Goal: Transaction & Acquisition: Download file/media

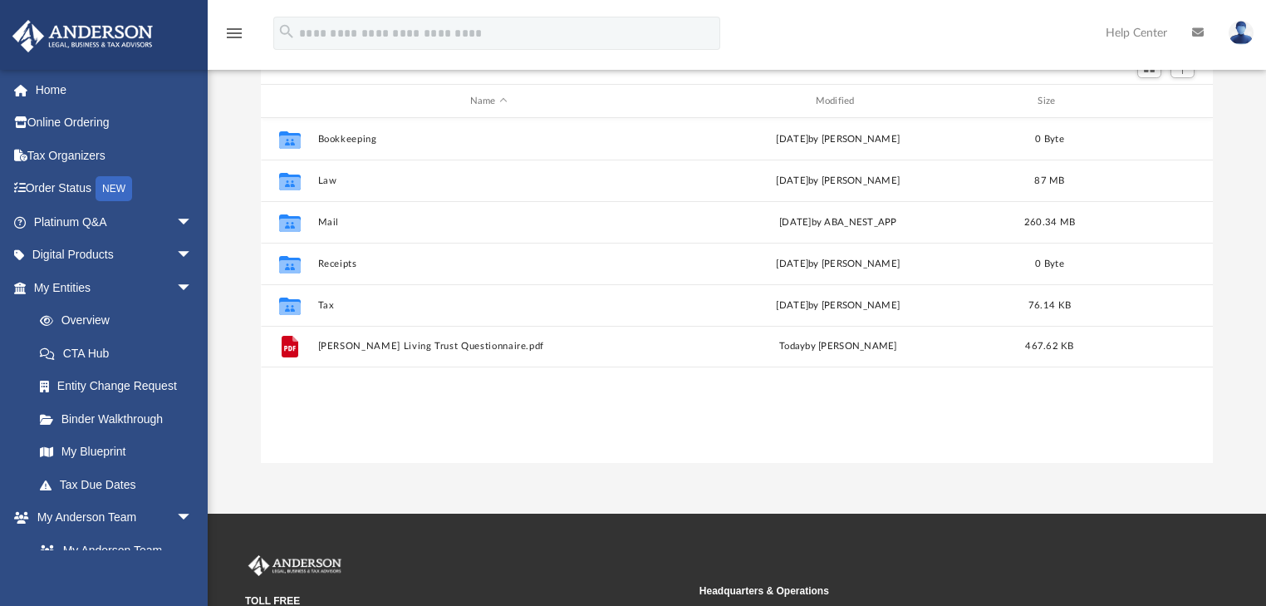
scroll to position [367, 943]
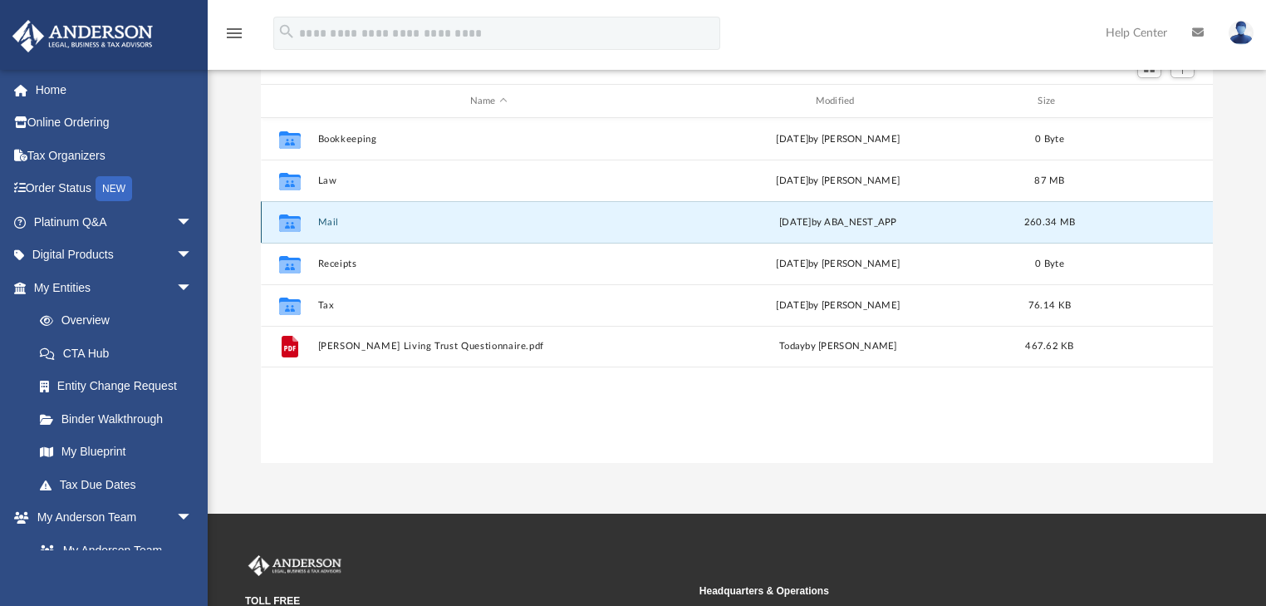
click at [326, 222] on button "Mail" at bounding box center [488, 222] width 342 height 11
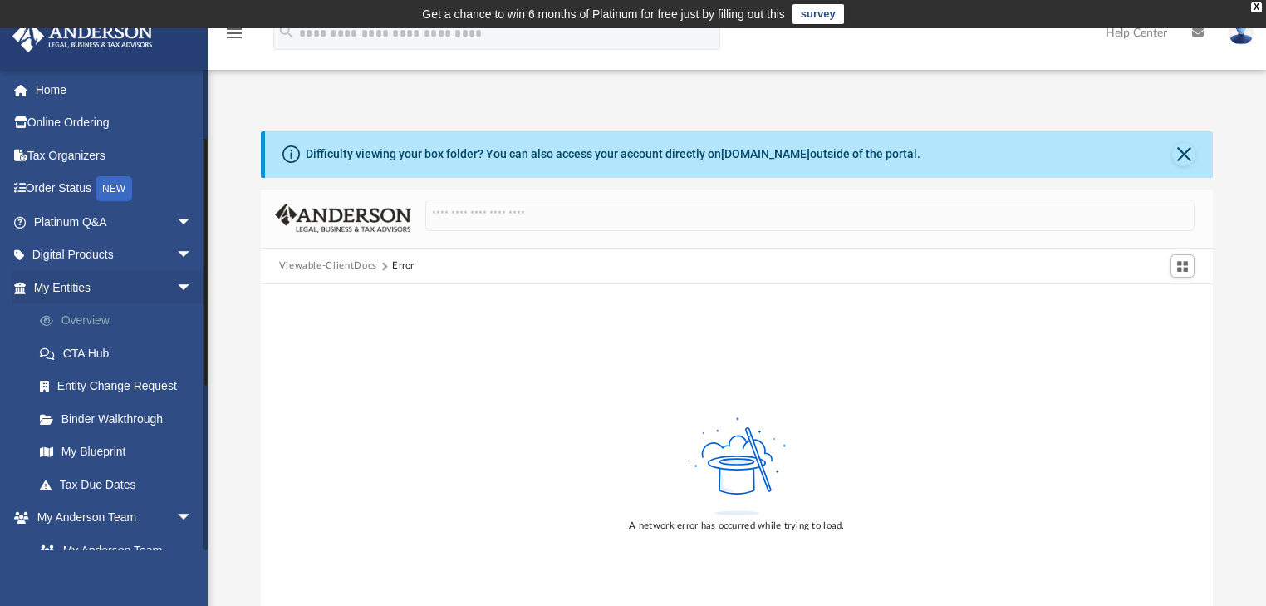
scroll to position [133, 0]
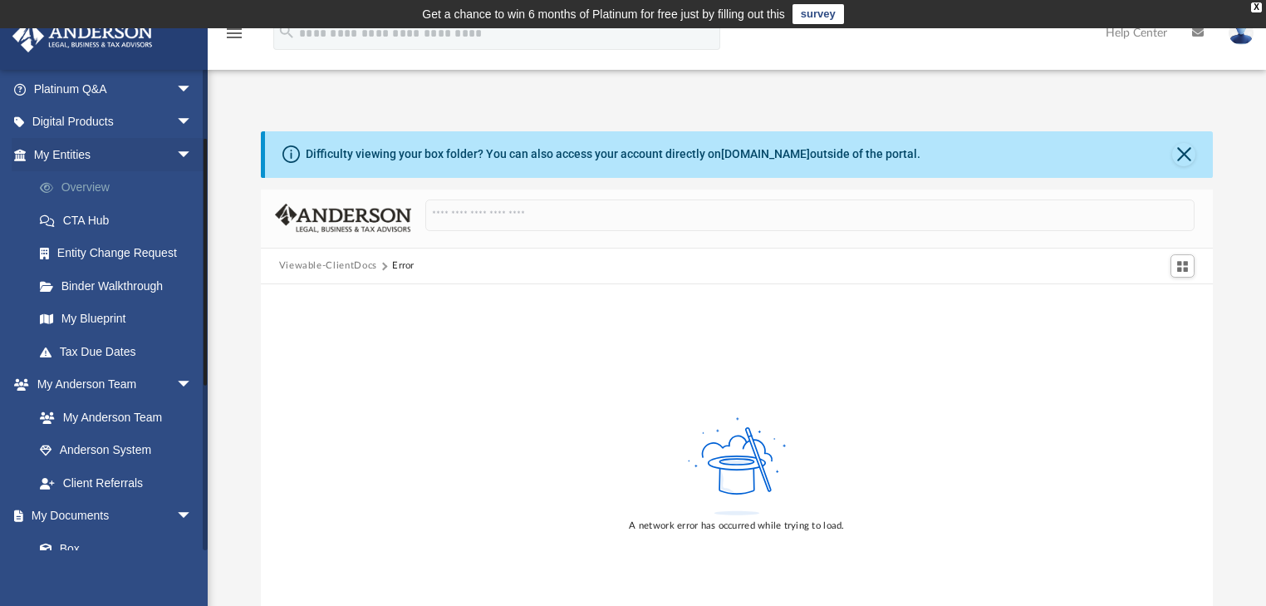
click at [96, 182] on link "Overview" at bounding box center [120, 187] width 194 height 33
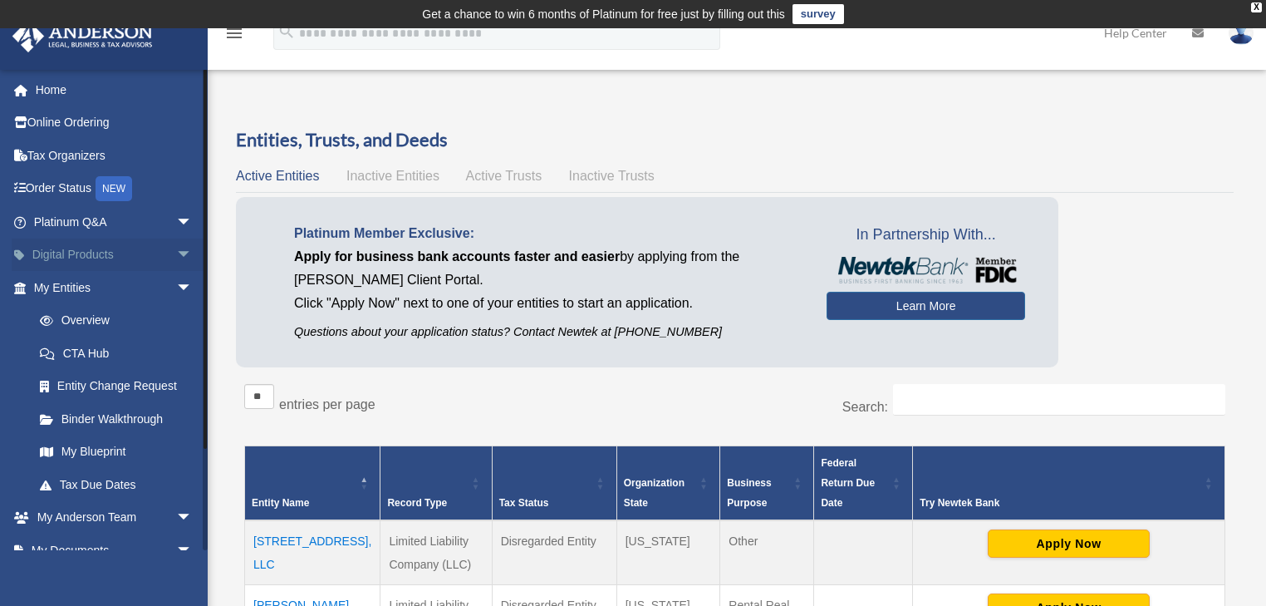
click at [176, 260] on span "arrow_drop_down" at bounding box center [192, 255] width 33 height 34
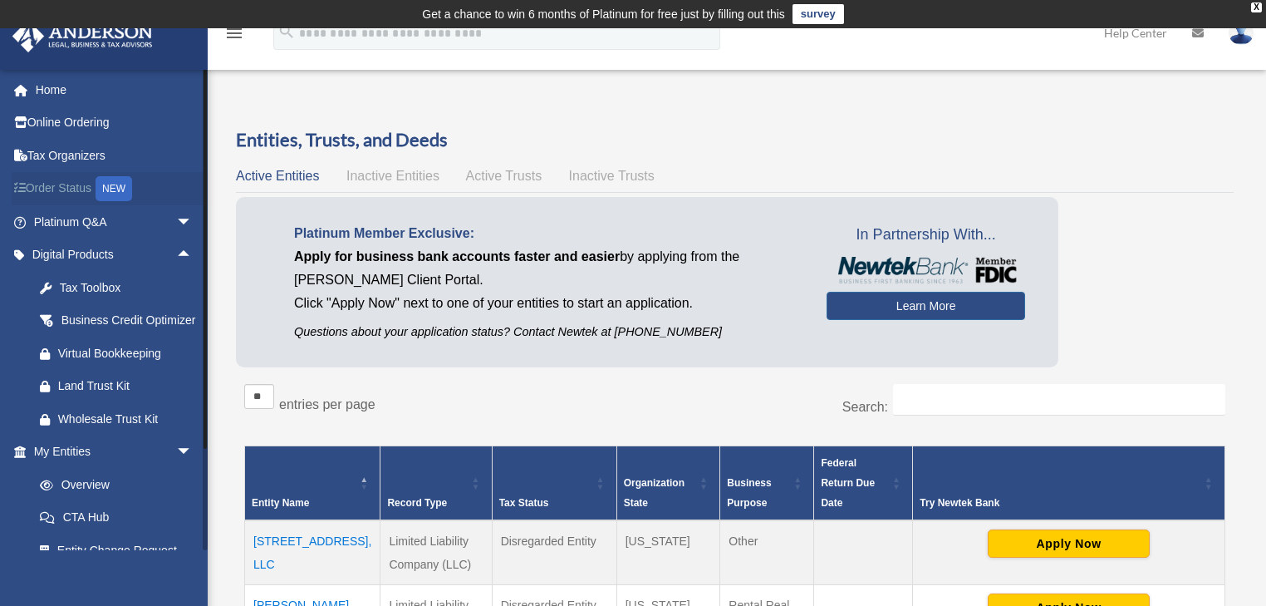
click at [68, 189] on link "Order Status NEW" at bounding box center [115, 189] width 206 height 34
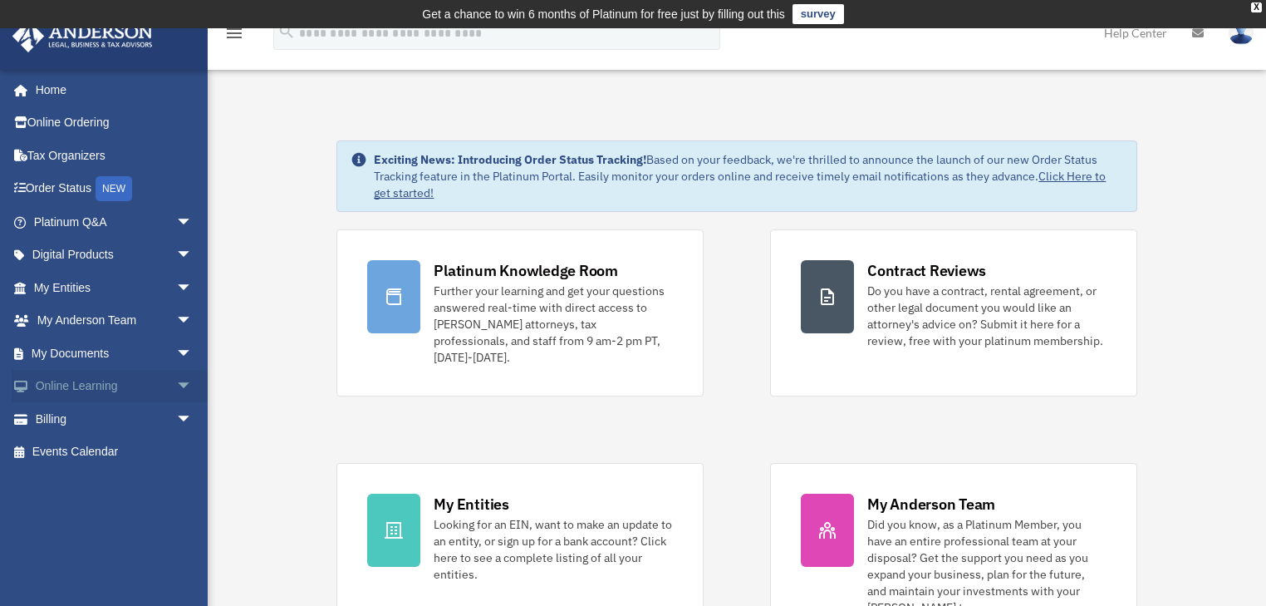
click at [178, 389] on span "arrow_drop_down" at bounding box center [192, 387] width 33 height 34
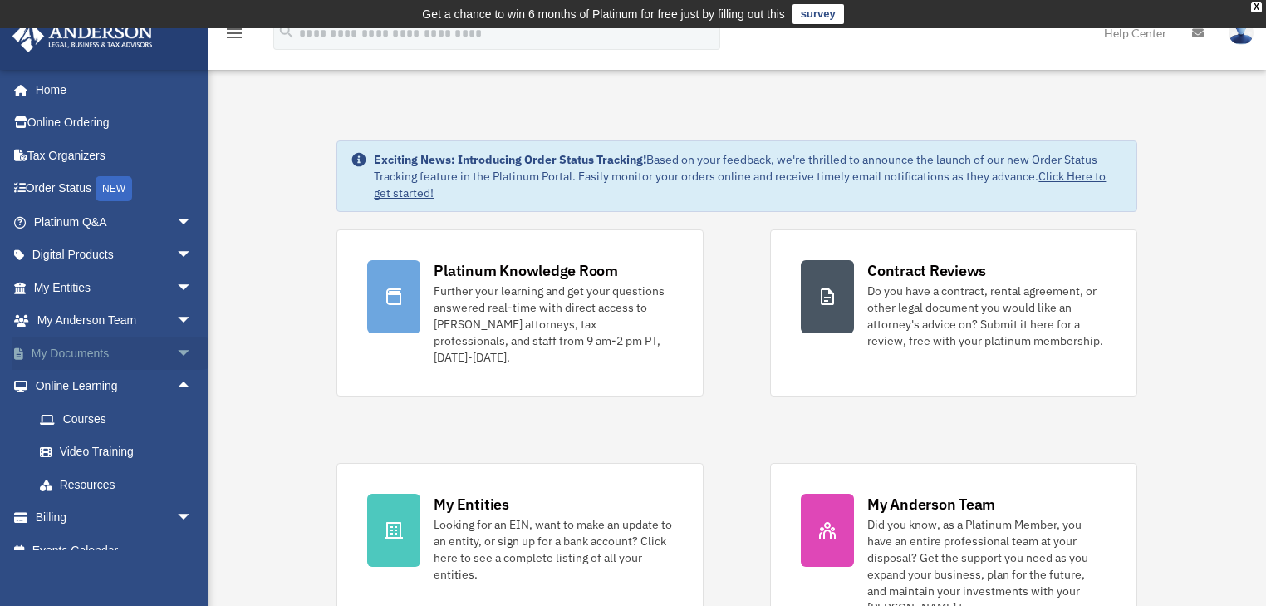
click at [179, 353] on span "arrow_drop_down" at bounding box center [192, 353] width 33 height 34
click at [62, 380] on link "Box" at bounding box center [120, 386] width 194 height 33
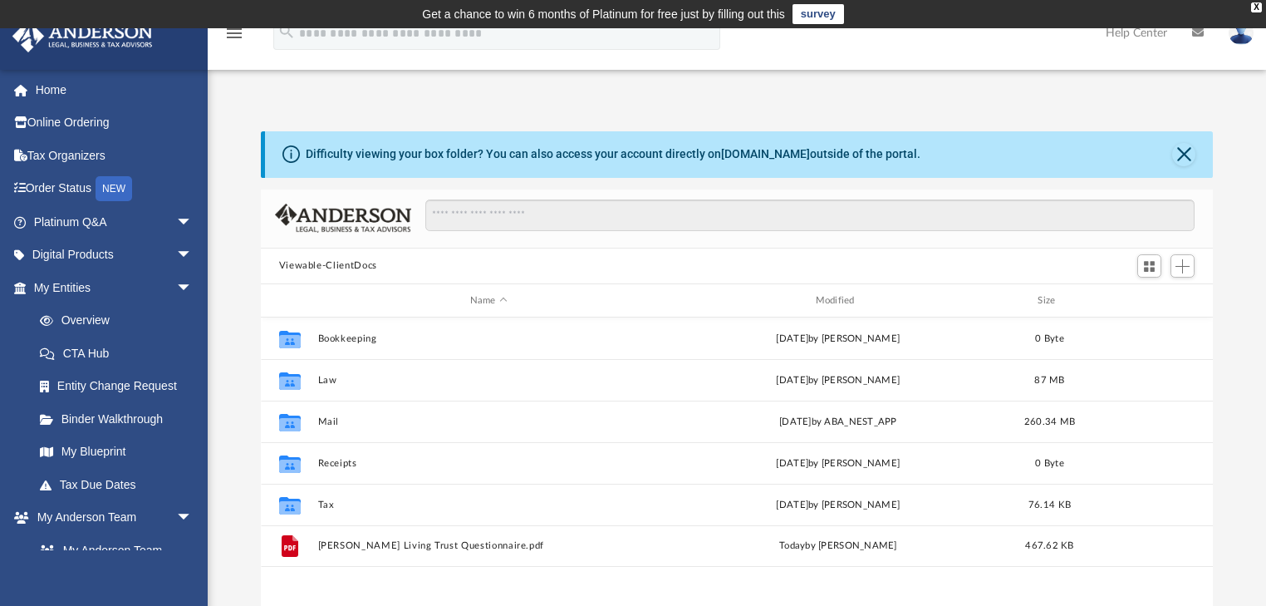
scroll to position [367, 943]
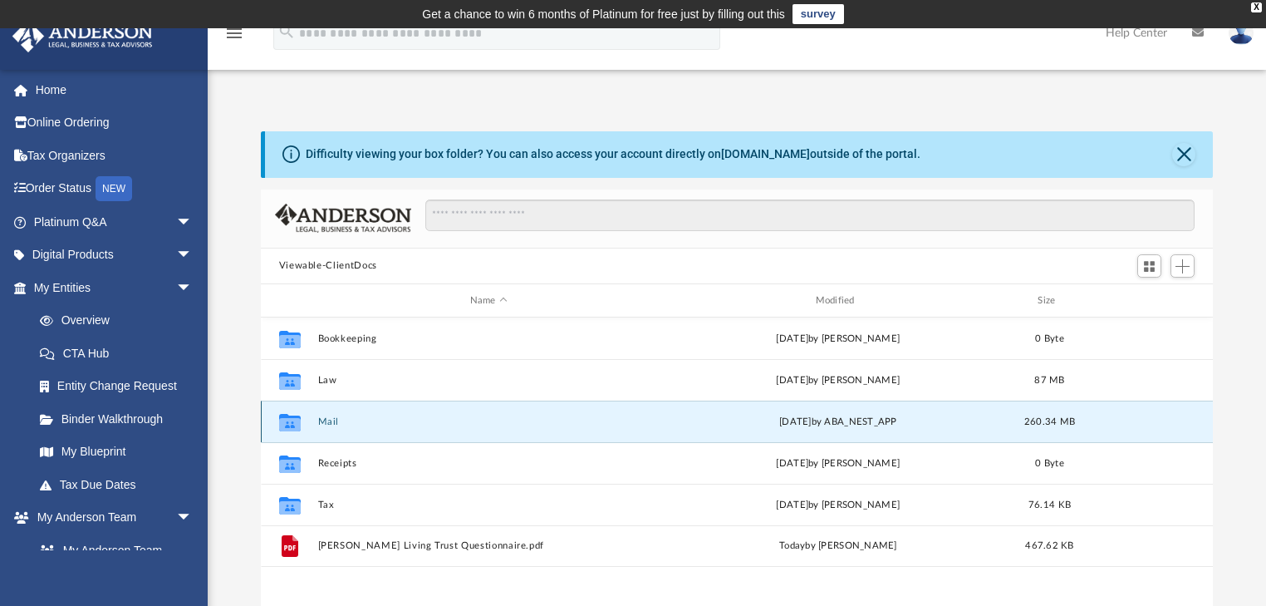
click at [332, 419] on button "Mail" at bounding box center [488, 421] width 342 height 11
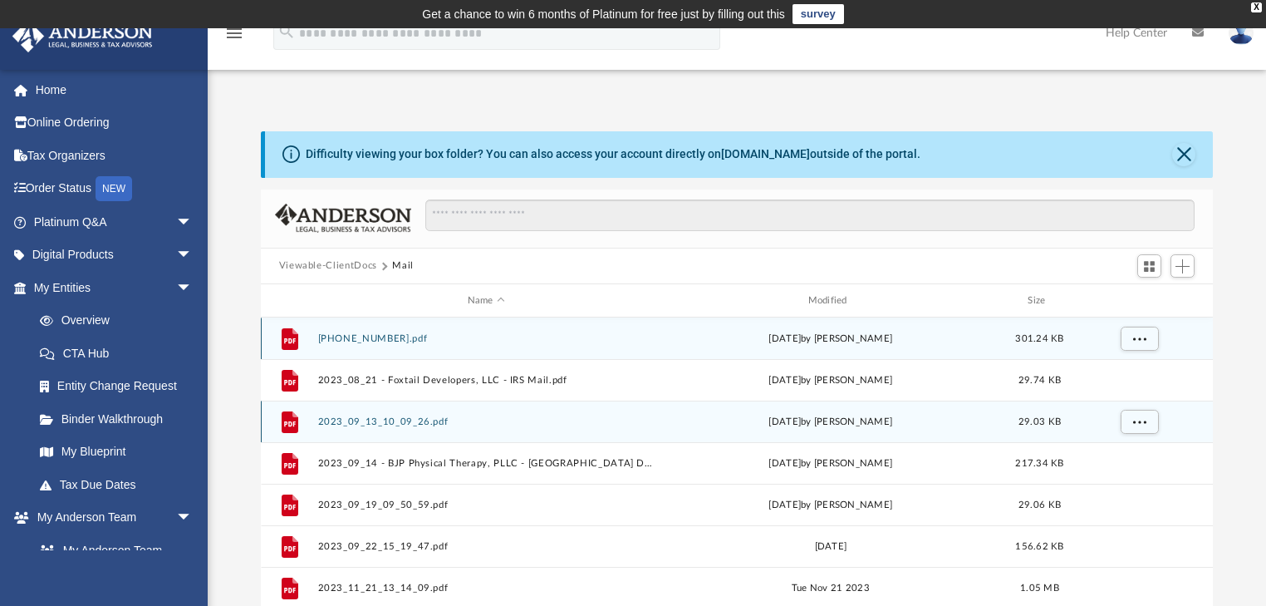
scroll to position [316, 943]
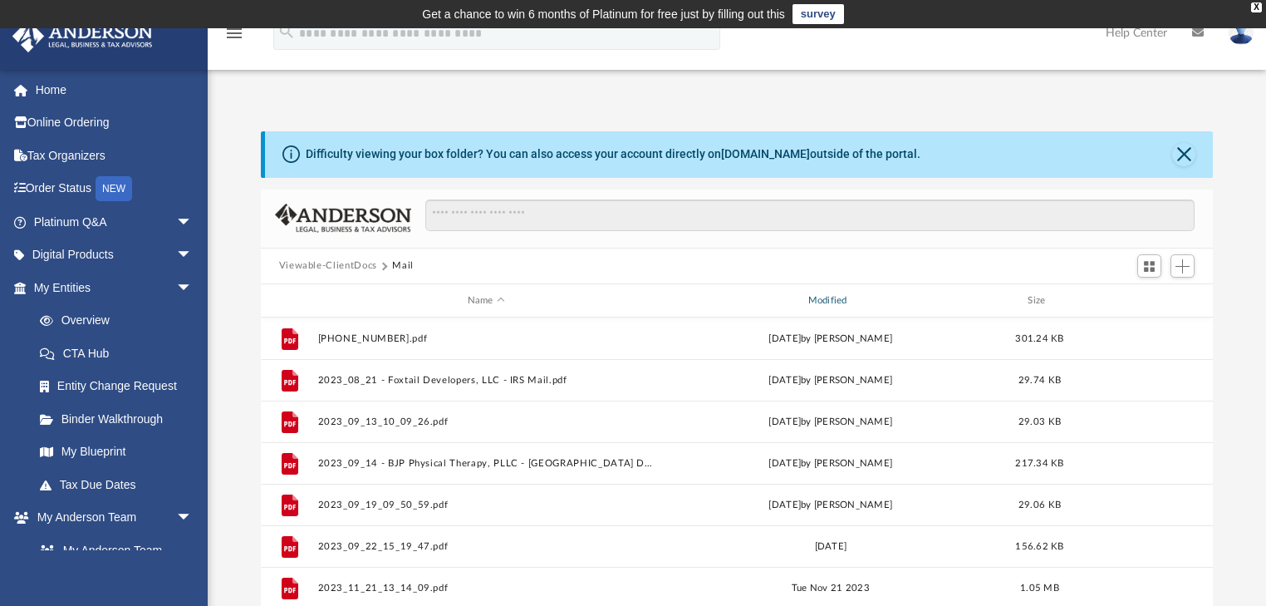
click at [831, 302] on div "Modified" at bounding box center [829, 300] width 337 height 15
click at [831, 300] on div "Modified" at bounding box center [829, 300] width 337 height 15
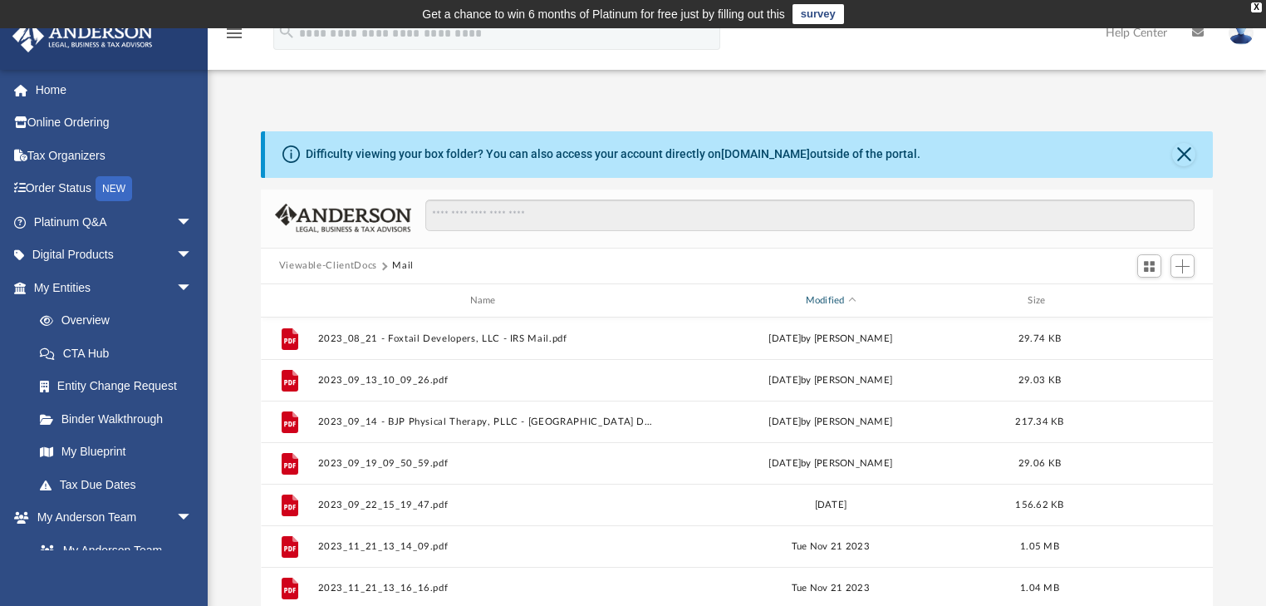
click at [831, 300] on div "Modified" at bounding box center [829, 300] width 337 height 15
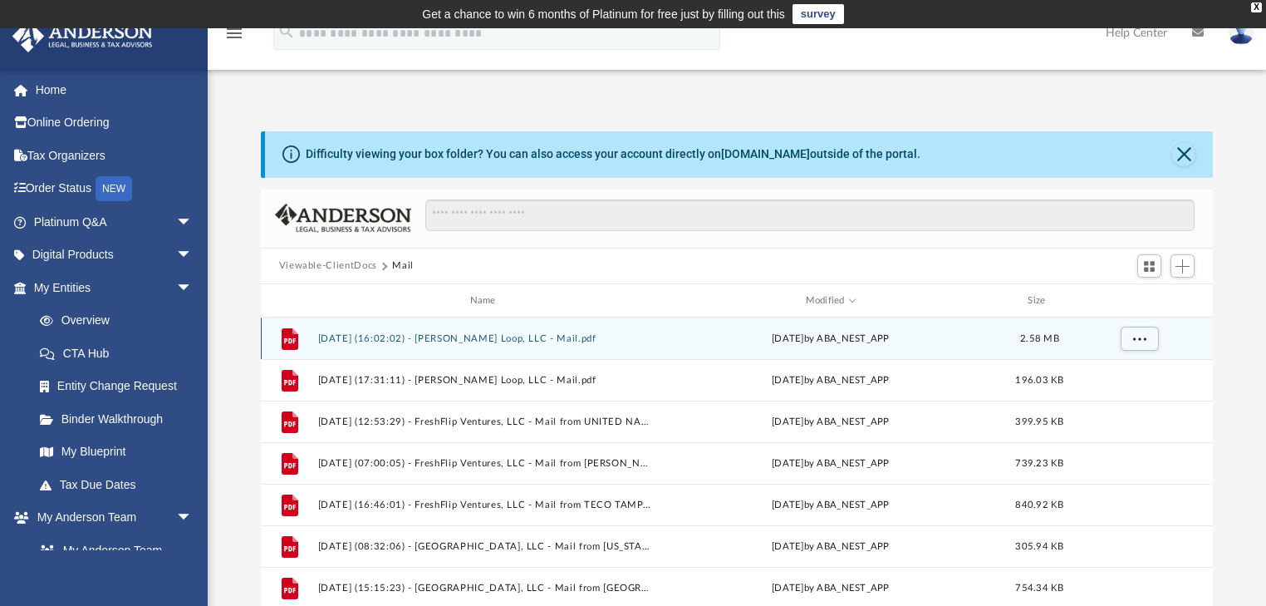
click at [420, 336] on button "[DATE] (16:02:02) - [PERSON_NAME] Loop, LLC - Mail.pdf" at bounding box center [485, 338] width 337 height 11
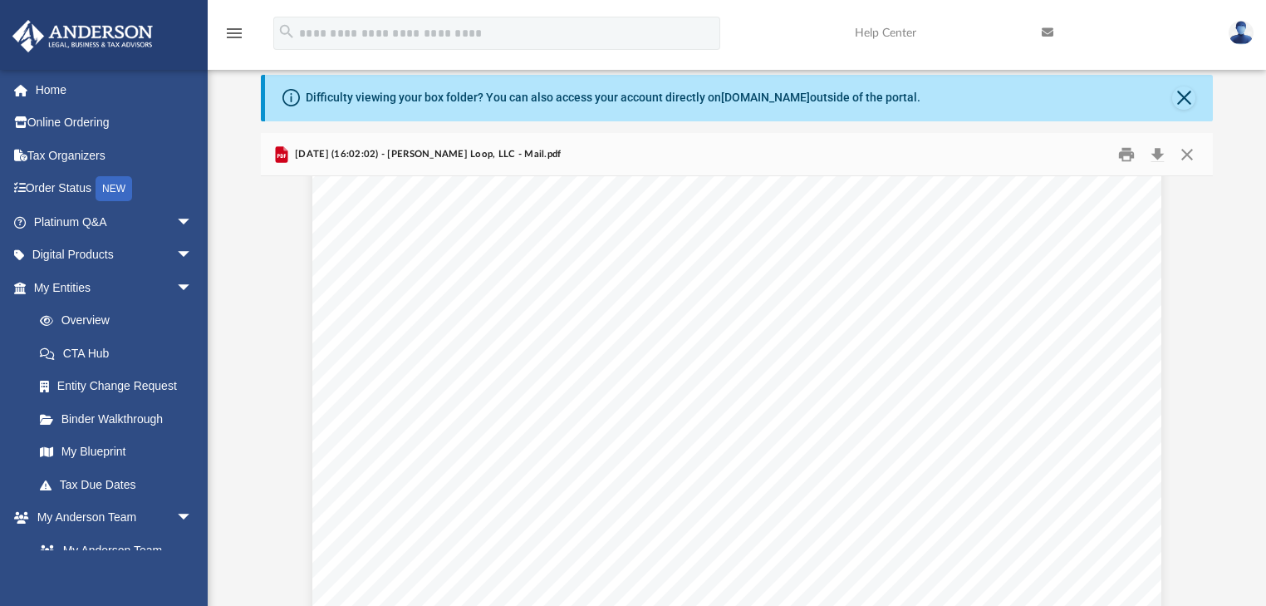
scroll to position [3855, 0]
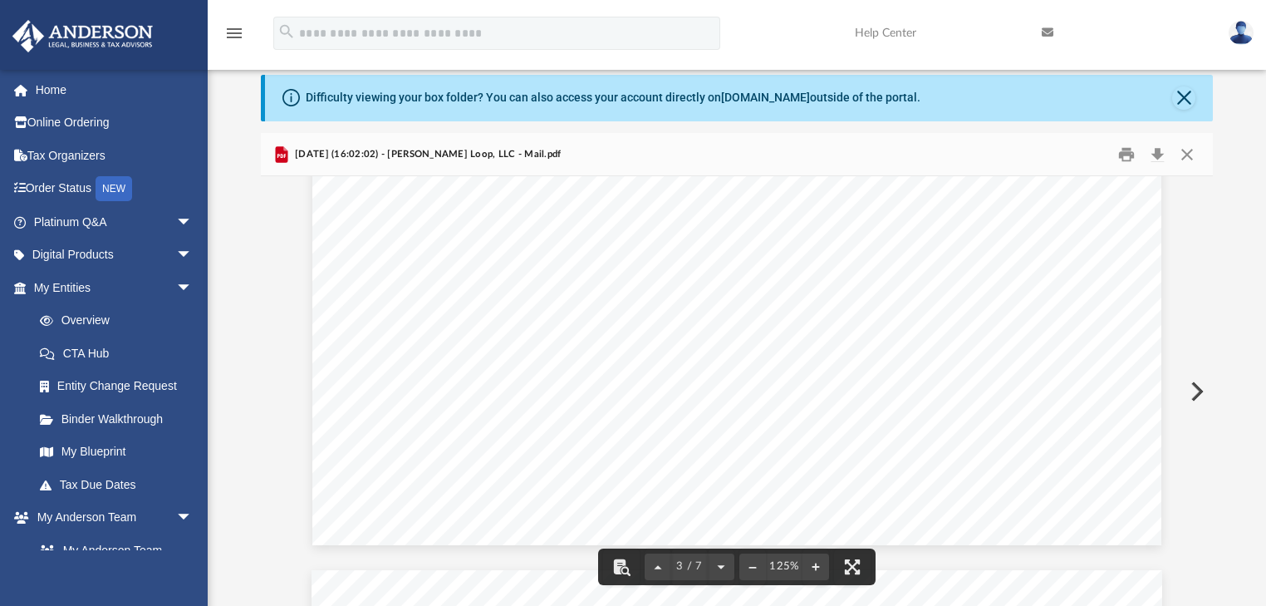
click at [1195, 386] on button "Preview" at bounding box center [1195, 391] width 37 height 47
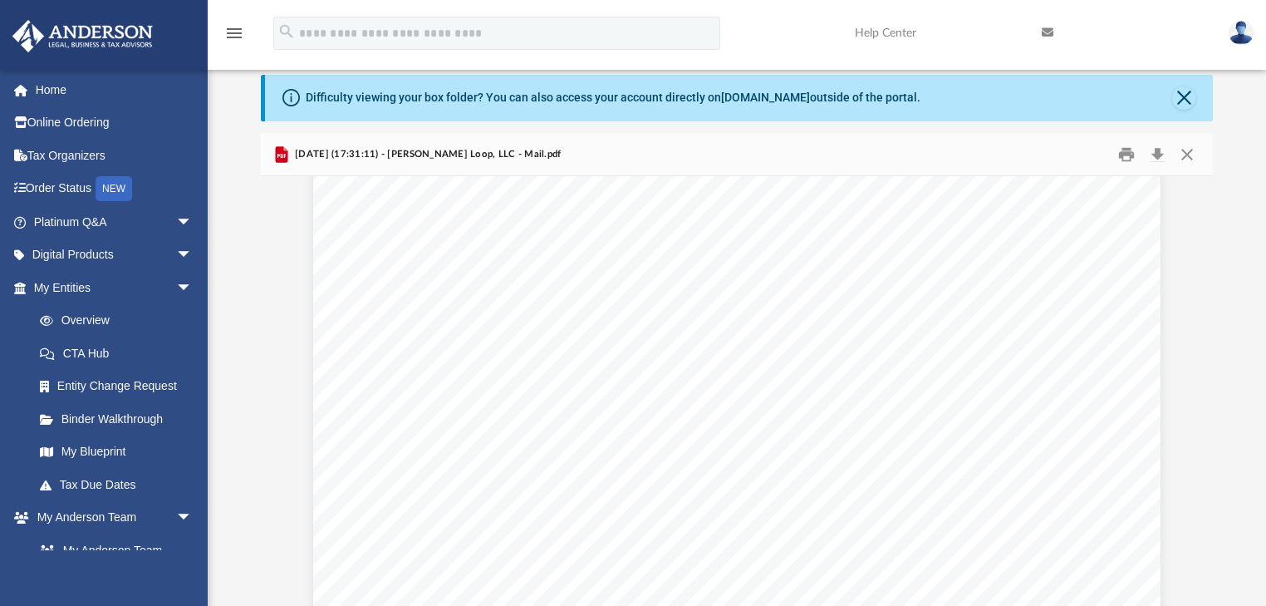
scroll to position [199, 0]
click at [1198, 388] on button "Preview" at bounding box center [1195, 391] width 37 height 47
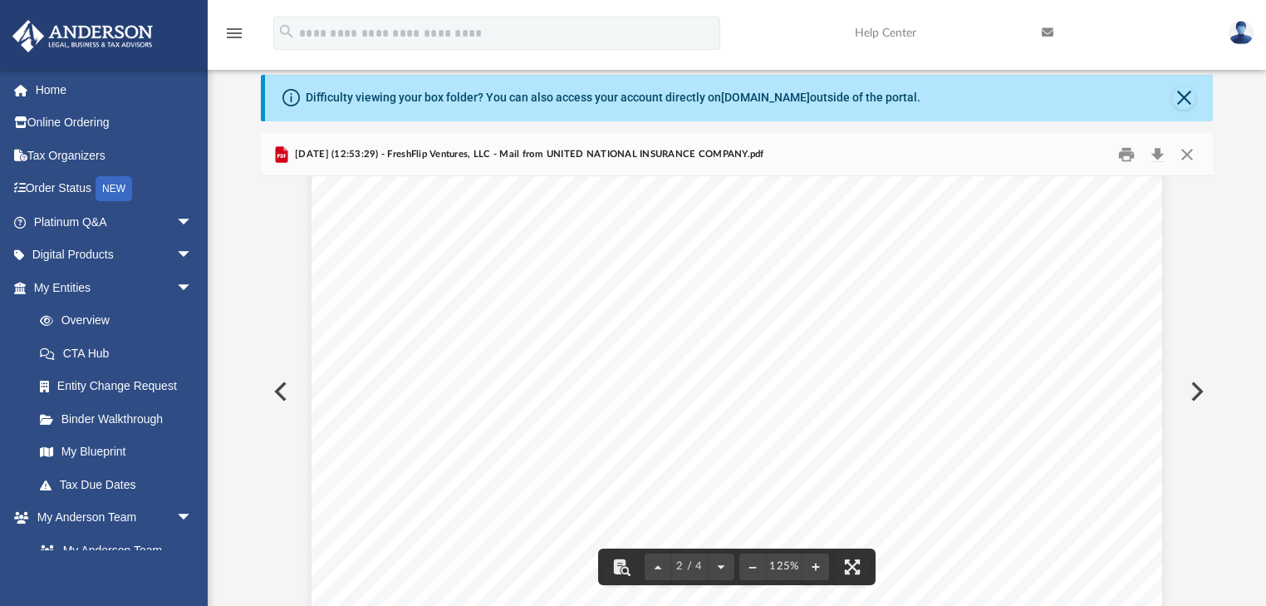
click at [1200, 387] on button "Preview" at bounding box center [1195, 391] width 37 height 47
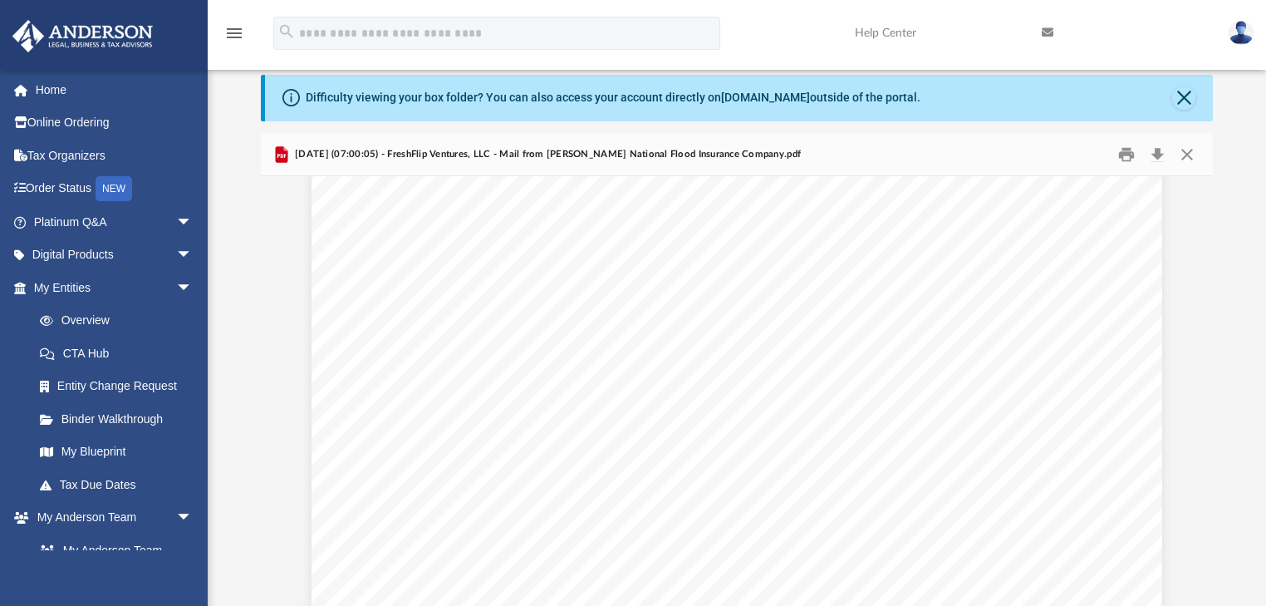
scroll to position [2924, 0]
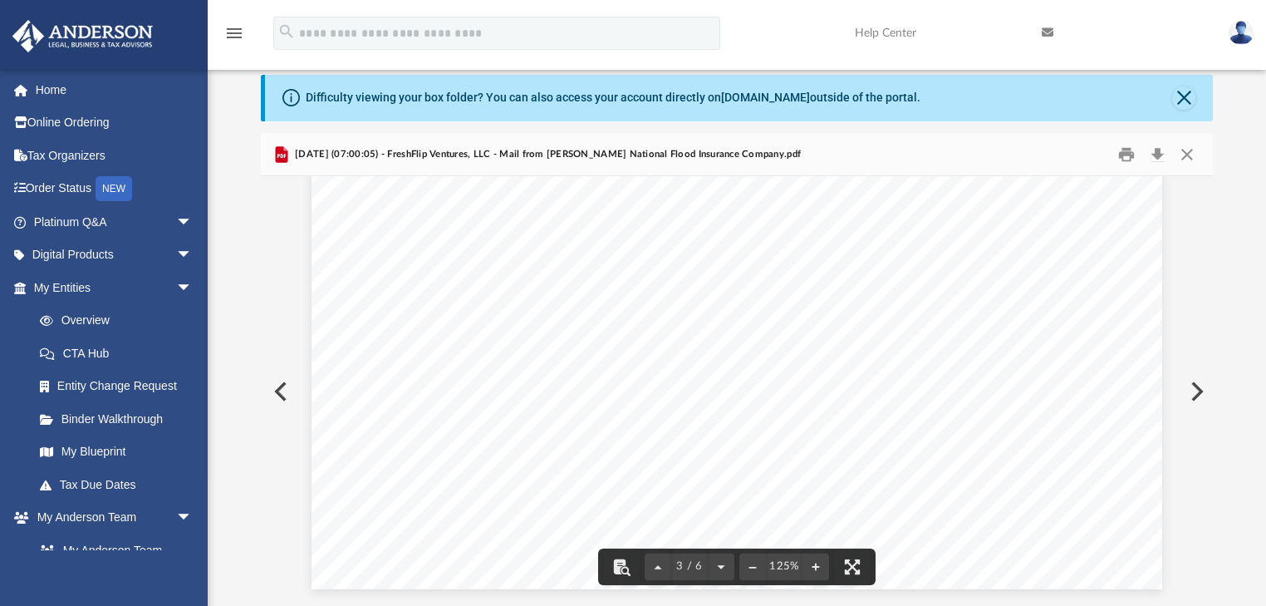
click at [282, 382] on button "Preview" at bounding box center [279, 391] width 37 height 47
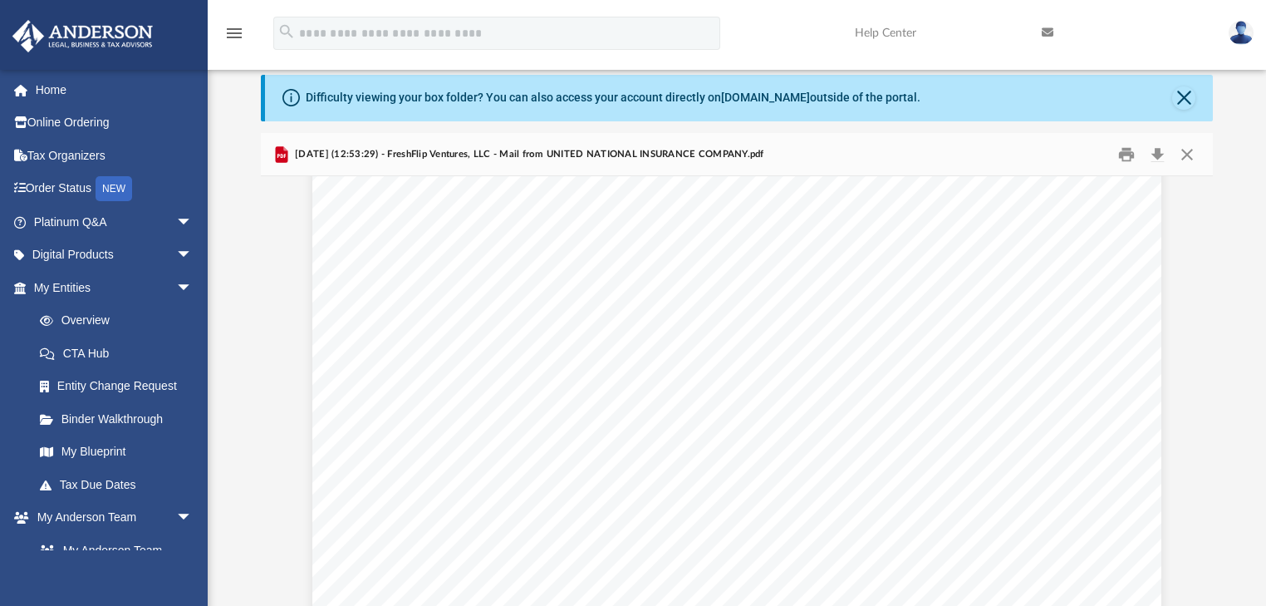
scroll to position [199, 0]
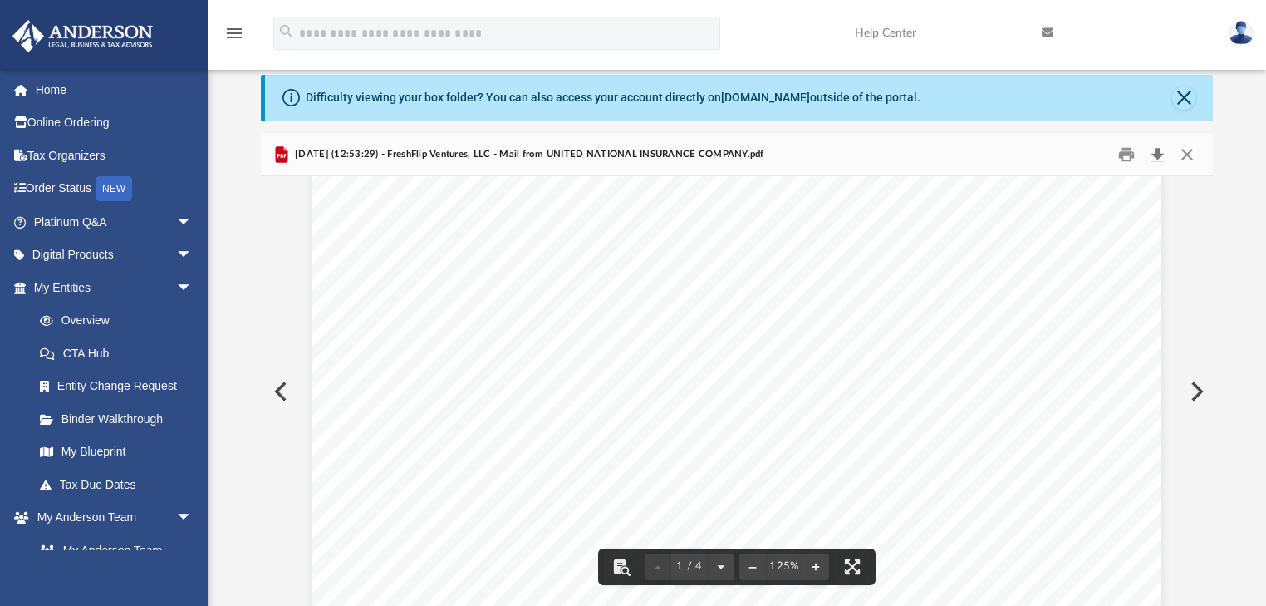
click at [1156, 160] on button "Download" at bounding box center [1157, 154] width 30 height 26
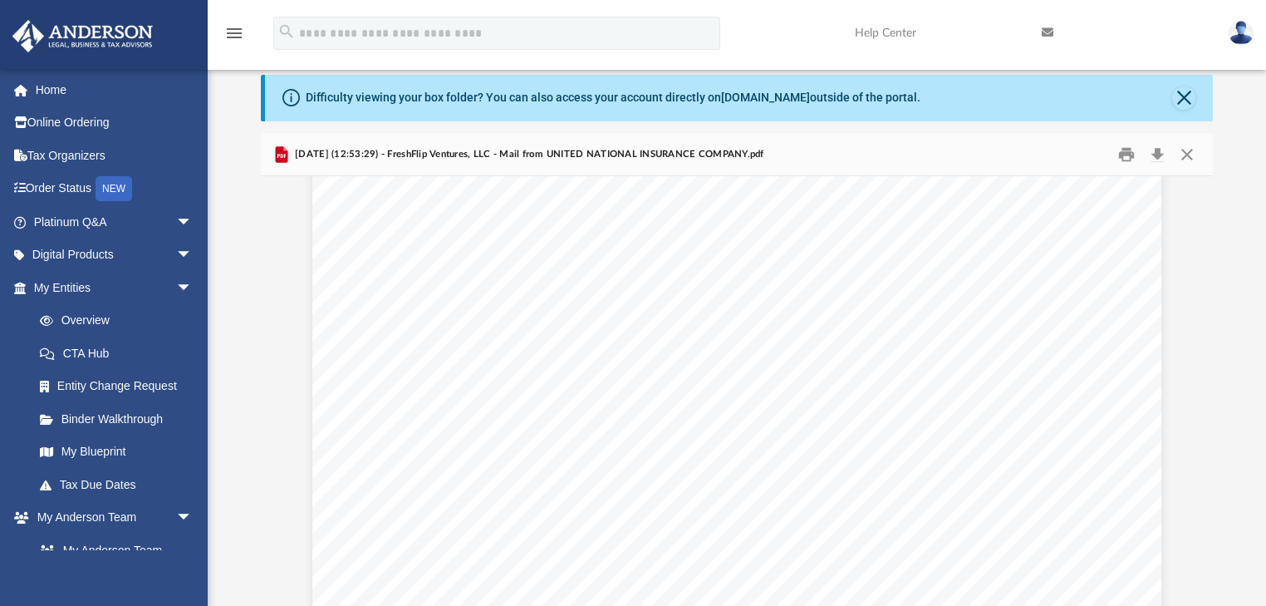
scroll to position [133, 0]
